Goal: Navigation & Orientation: Find specific page/section

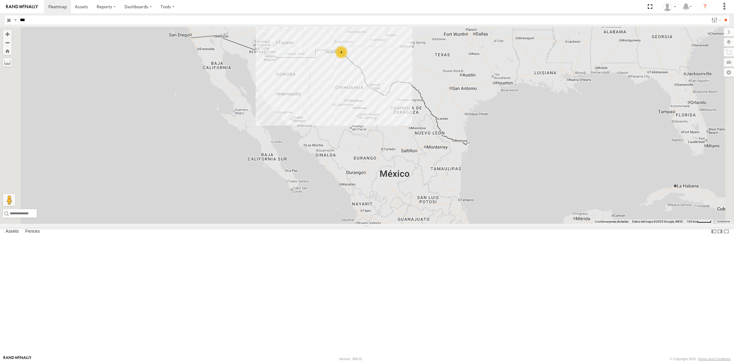
click at [7, 17] on input "button" at bounding box center [9, 20] width 8 height 9
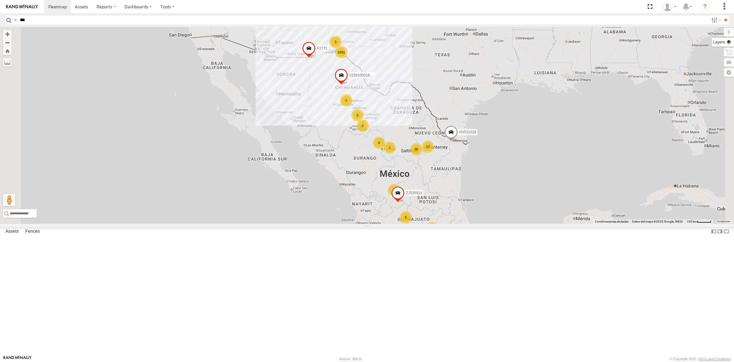
click at [729, 42] on label at bounding box center [723, 42] width 22 height 9
click at [0, 0] on div "Overlays" at bounding box center [0, 0] width 0 height 0
click at [0, 0] on span "Basemaps" at bounding box center [0, 0] width 0 height 0
click at [0, 0] on span "Satellite + Roadmap" at bounding box center [0, 0] width 0 height 0
click at [0, 0] on span "Overlays" at bounding box center [0, 0] width 0 height 0
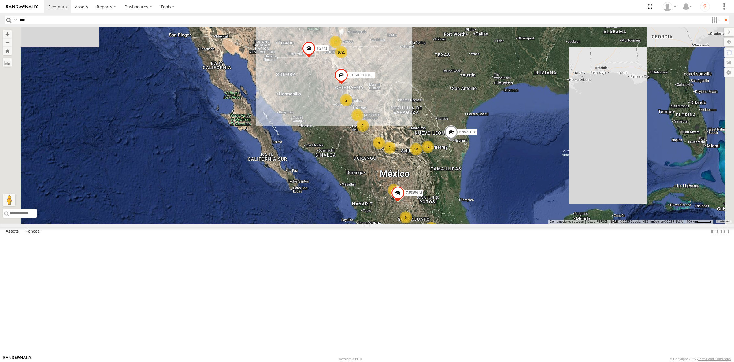
click at [0, 0] on span "Fences" at bounding box center [0, 0] width 0 height 0
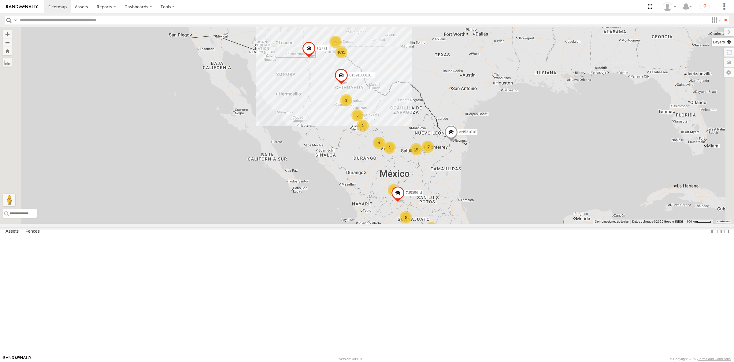
click at [729, 44] on label at bounding box center [723, 42] width 22 height 9
click at [0, 0] on span "Overlays" at bounding box center [0, 0] width 0 height 0
click at [0, 0] on span "Basemaps" at bounding box center [0, 0] width 0 height 0
click at [0, 0] on span "Satellite + Roadmap" at bounding box center [0, 0] width 0 height 0
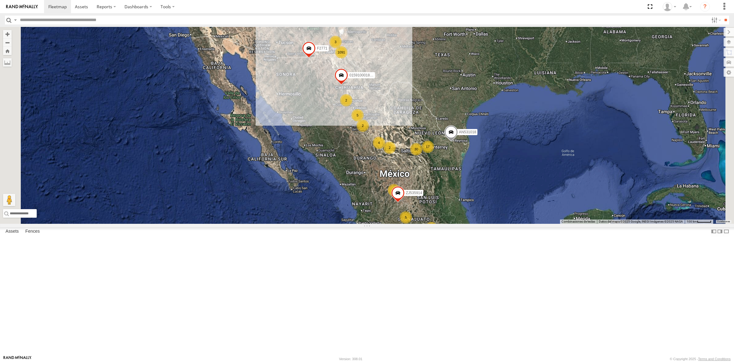
click at [0, 0] on span "Fences" at bounding box center [0, 0] width 0 height 0
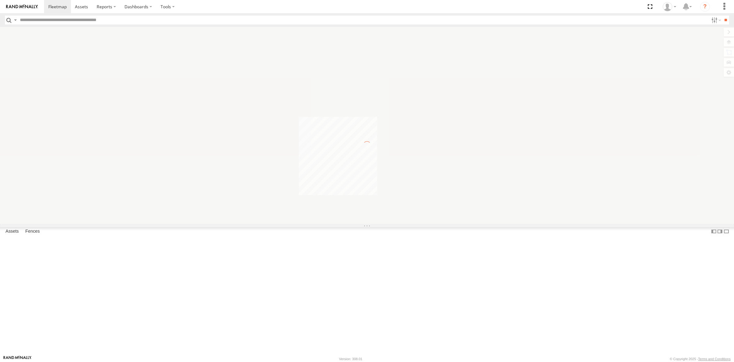
click at [0, 0] on span "Basemaps" at bounding box center [0, 0] width 0 height 0
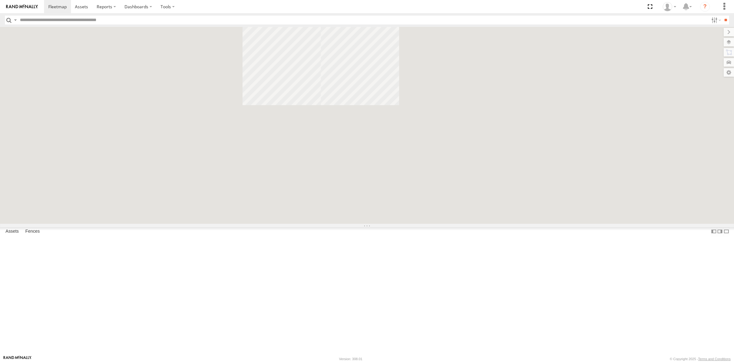
click at [0, 0] on span "Satellite + Roadmap" at bounding box center [0, 0] width 0 height 0
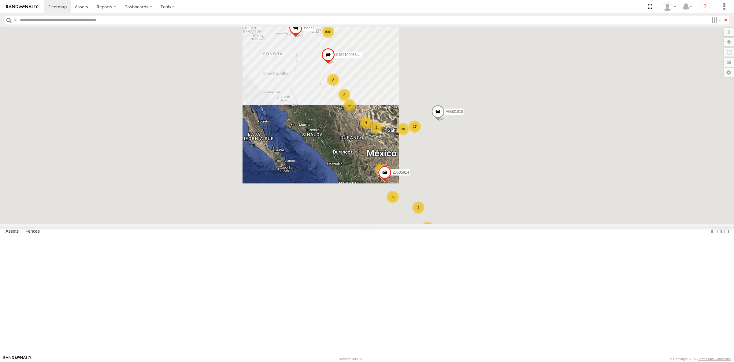
click at [0, 0] on span "Overlays" at bounding box center [0, 0] width 0 height 0
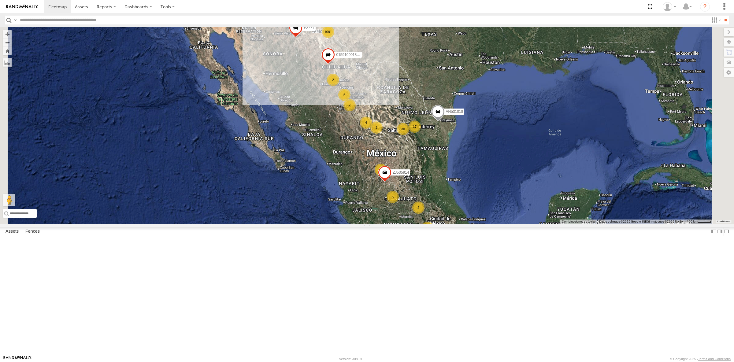
click at [0, 0] on span "Fences" at bounding box center [0, 0] width 0 height 0
